Goal: Task Accomplishment & Management: Use online tool/utility

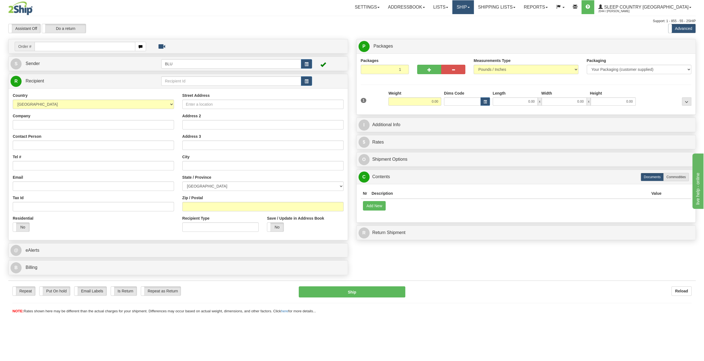
click at [474, 9] on link "Ship" at bounding box center [463, 7] width 21 height 14
click at [468, 26] on span "OnHold / Order Queue" at bounding box center [448, 26] width 39 height 4
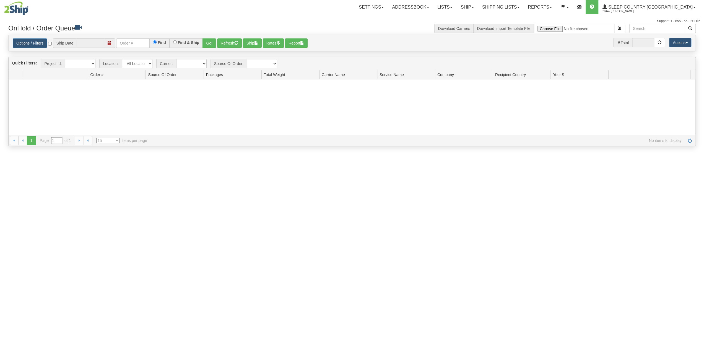
type input "[DATE]"
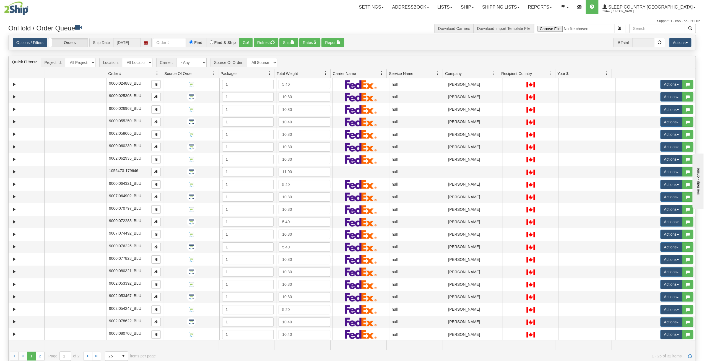
click at [495, 71] on span at bounding box center [494, 73] width 4 height 4
click at [508, 90] on span "Sort Ascending" at bounding box center [512, 85] width 44 height 15
click at [120, 359] on span "select" at bounding box center [123, 356] width 9 height 9
click at [124, 339] on li "50" at bounding box center [116, 339] width 23 height 8
click at [110, 355] on span "select" at bounding box center [114, 356] width 9 height 9
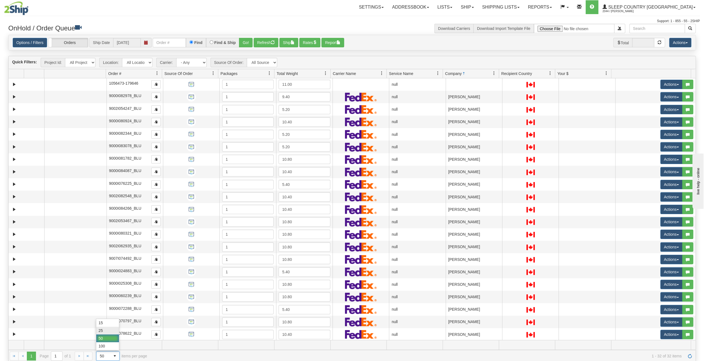
click at [105, 332] on li "25" at bounding box center [107, 331] width 23 height 8
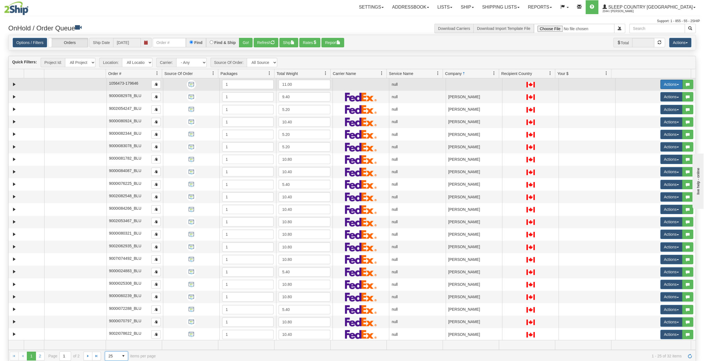
click at [662, 82] on button "Actions" at bounding box center [672, 84] width 22 height 9
click at [654, 92] on link "Open" at bounding box center [659, 94] width 48 height 7
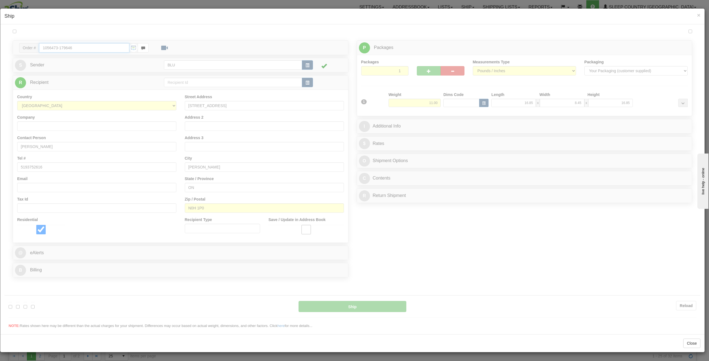
type input "16:07"
type input "16:00"
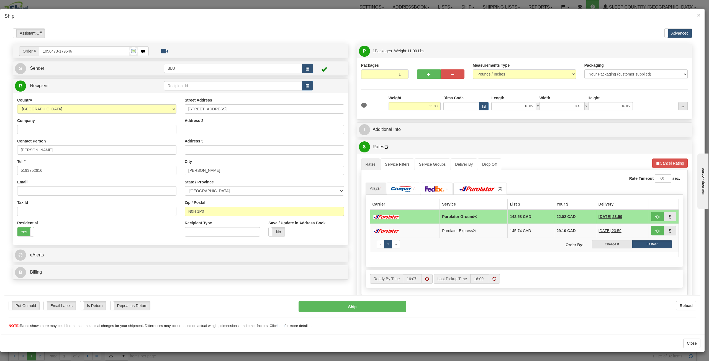
click at [701, 15] on div "× Ship" at bounding box center [352, 17] width 704 height 16
click at [698, 15] on span "×" at bounding box center [698, 15] width 3 height 6
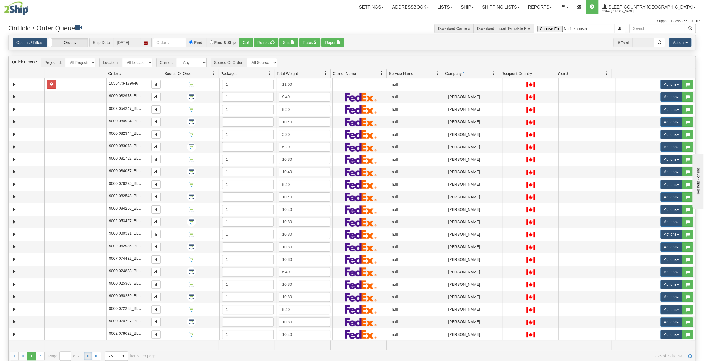
click at [84, 356] on link "Go to the next page" at bounding box center [88, 356] width 9 height 9
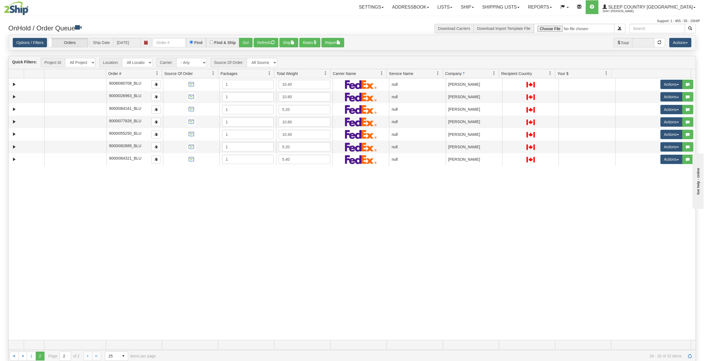
click at [310, 288] on div "31601166 BLU 91072954 0 9008I080708_BLU 1 10.40 null Shipping department Blu Sl…" at bounding box center [352, 209] width 687 height 262
